Goal: Task Accomplishment & Management: Use online tool/utility

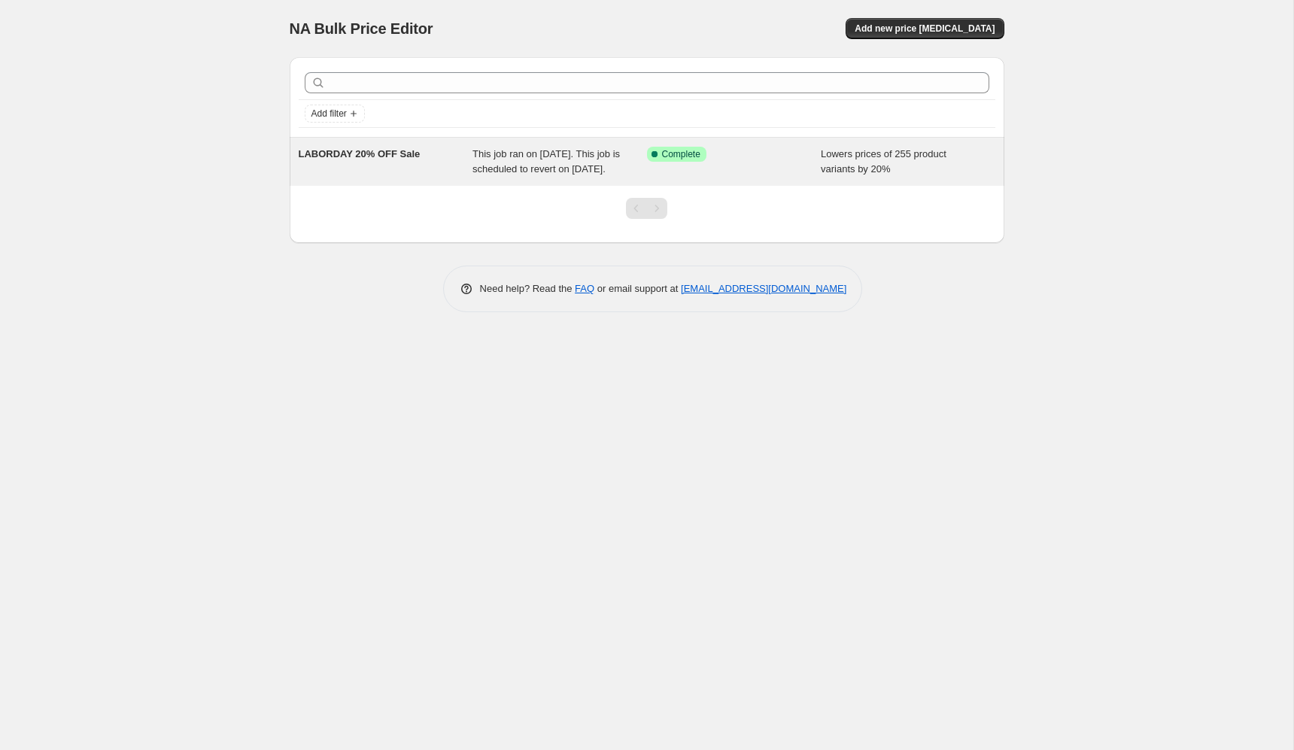
click at [461, 156] on div "LABORDAY 20% OFF Sale" at bounding box center [386, 162] width 174 height 30
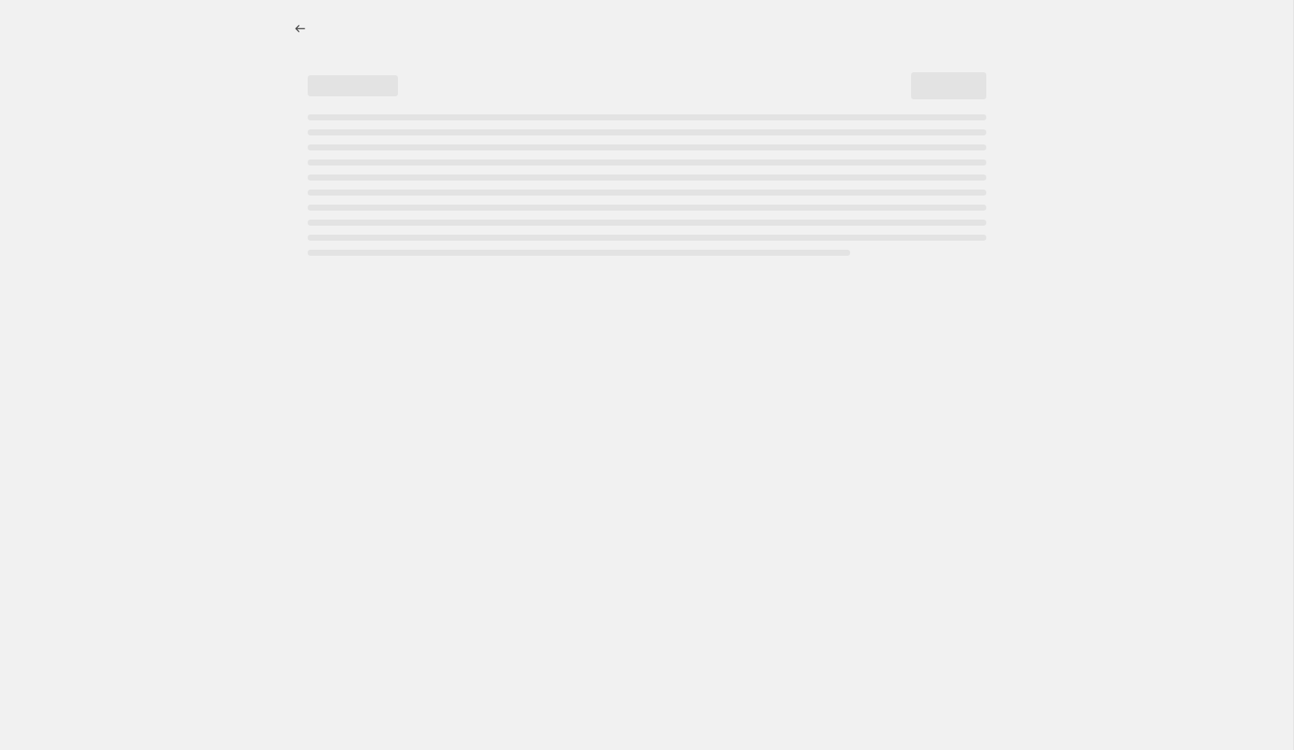
select select "percentage"
